Goal: Task Accomplishment & Management: Manage account settings

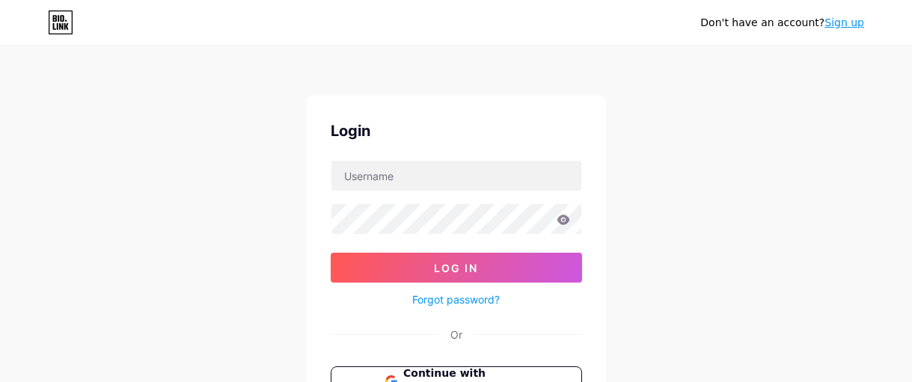
click at [461, 366] on span "Continue with Google" at bounding box center [464, 381] width 123 height 31
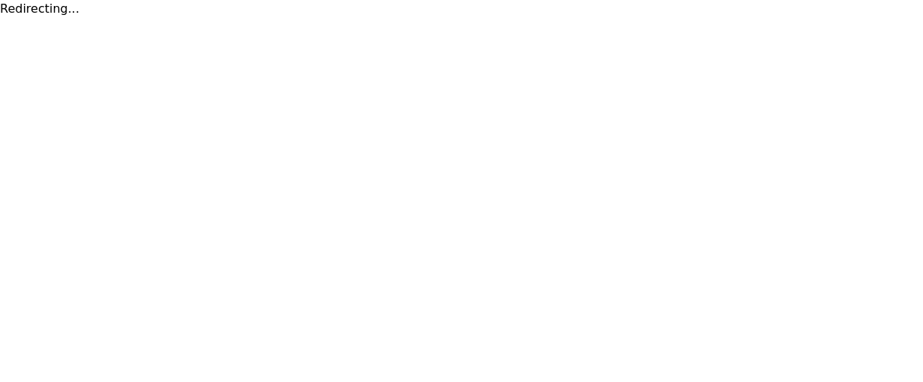
click at [771, 18] on html "Redirecting..." at bounding box center [461, 9] width 923 height 18
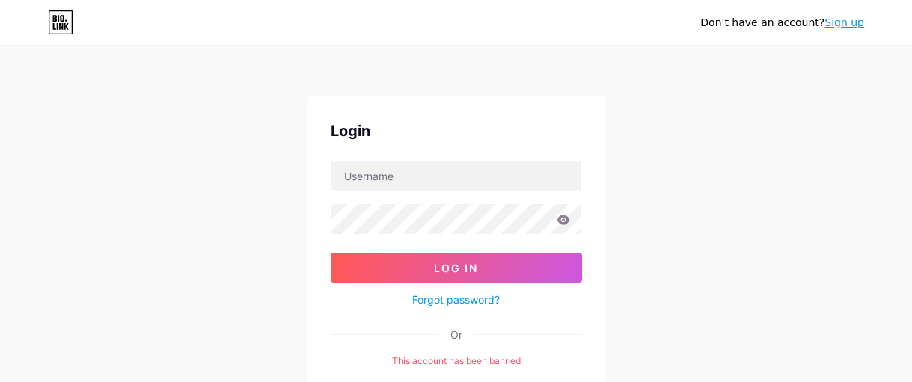
click at [712, 173] on div "Don't have an account? Sign up Login Log In Forgot password? Or This account ha…" at bounding box center [456, 289] width 912 height 578
